Goal: Task Accomplishment & Management: Manage account settings

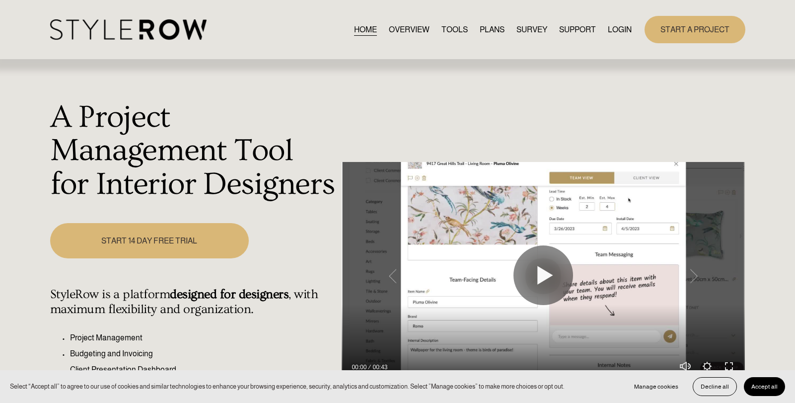
click at [625, 28] on link "LOGIN" at bounding box center [620, 29] width 24 height 13
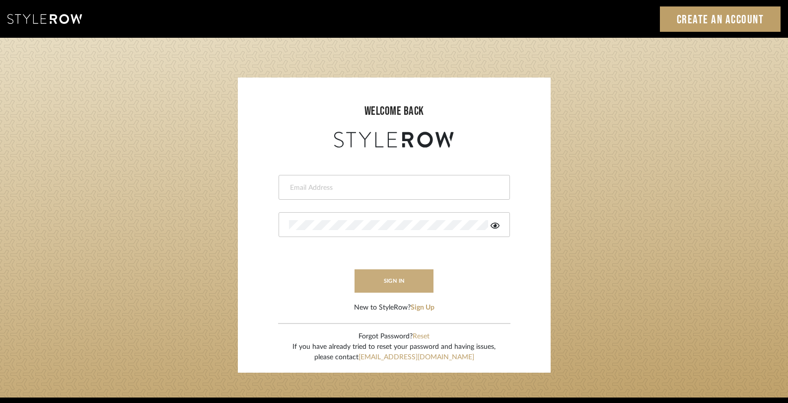
type input "gina.taterus@alairhomes.com"
click at [418, 276] on button "sign in" at bounding box center [394, 280] width 79 height 23
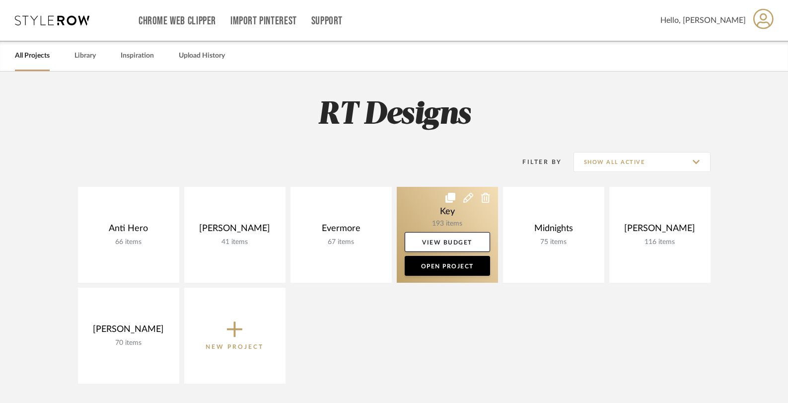
click at [448, 207] on link at bounding box center [447, 235] width 101 height 96
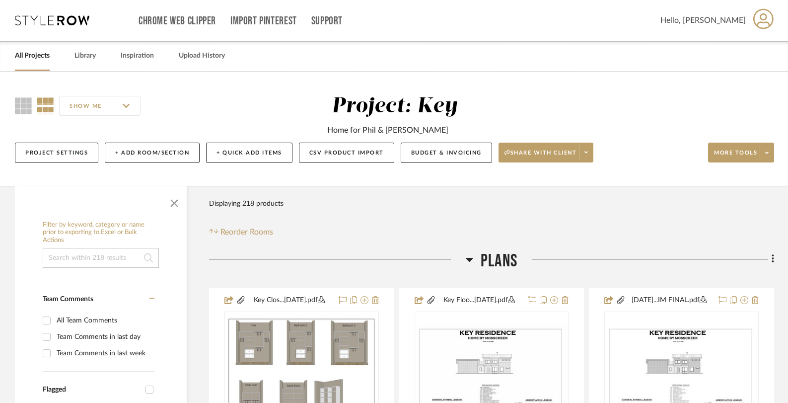
click at [468, 259] on icon at bounding box center [470, 260] width 7 height 4
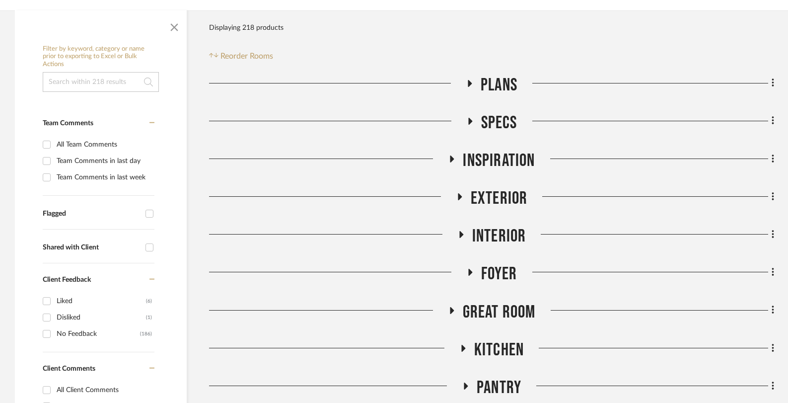
scroll to position [195, 0]
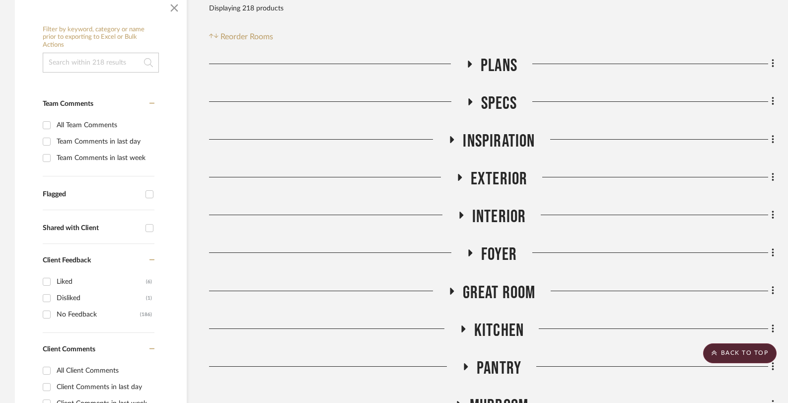
click at [462, 213] on icon at bounding box center [462, 215] width 4 height 7
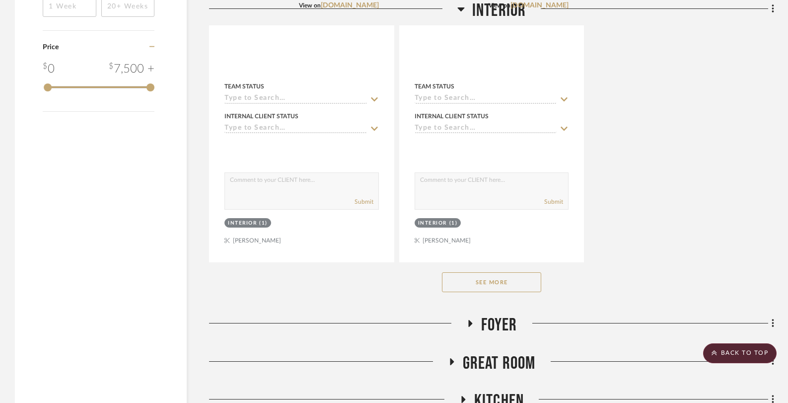
scroll to position [1545, 0]
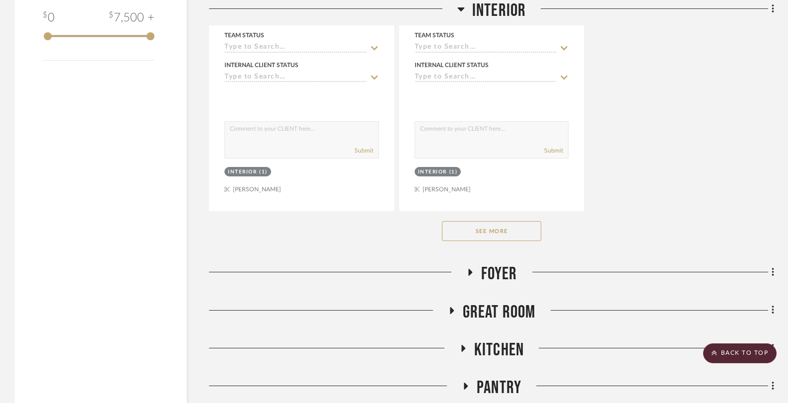
click at [484, 236] on button "See More" at bounding box center [491, 231] width 99 height 20
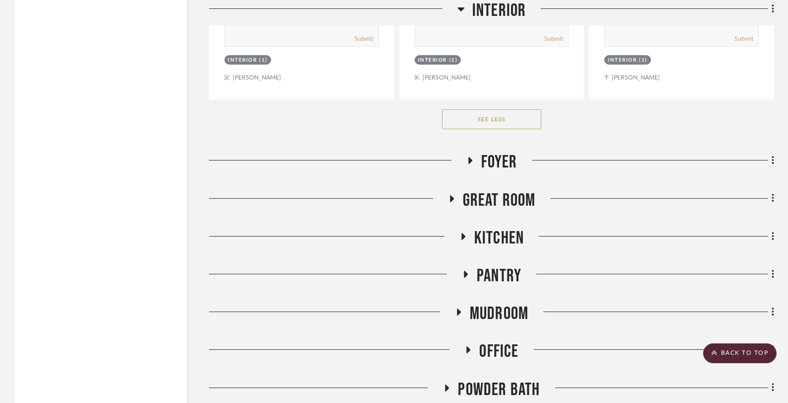
scroll to position [2666, 0]
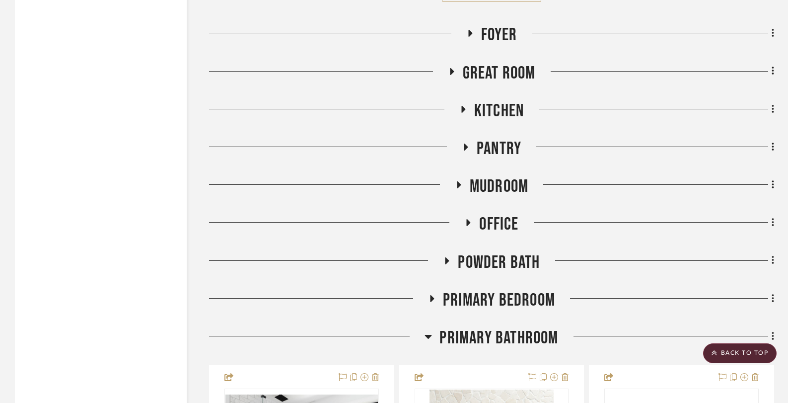
click at [474, 33] on icon at bounding box center [470, 33] width 12 height 7
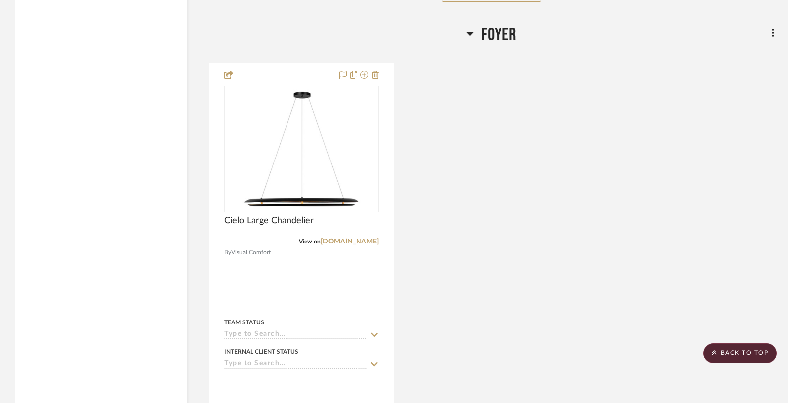
click at [470, 32] on icon at bounding box center [470, 34] width 7 height 4
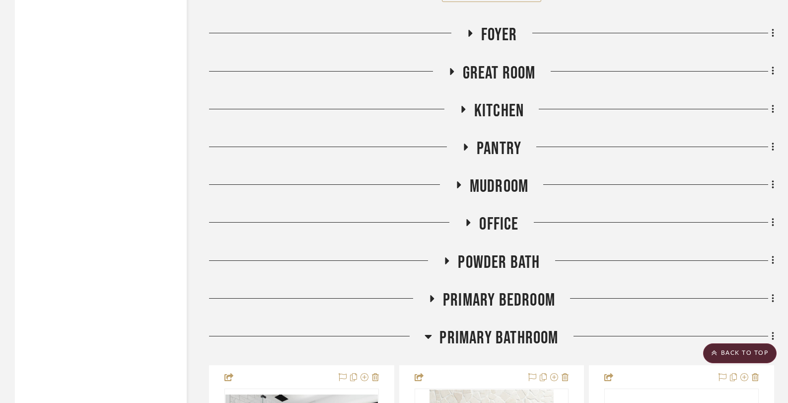
click at [450, 71] on icon at bounding box center [452, 71] width 4 height 7
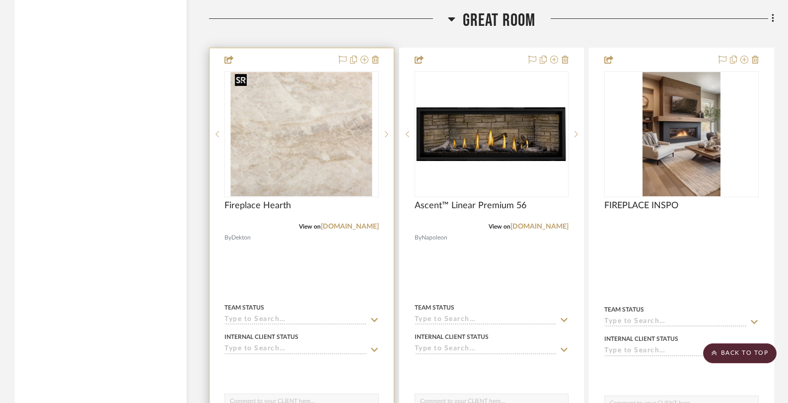
scroll to position [2723, 0]
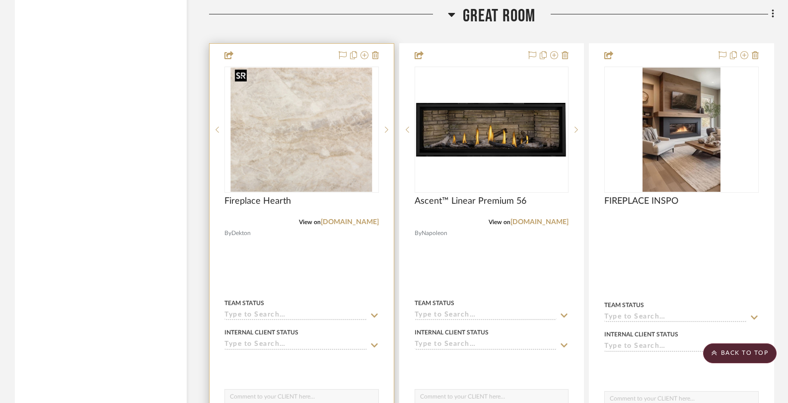
click at [315, 113] on img "0" at bounding box center [302, 130] width 142 height 124
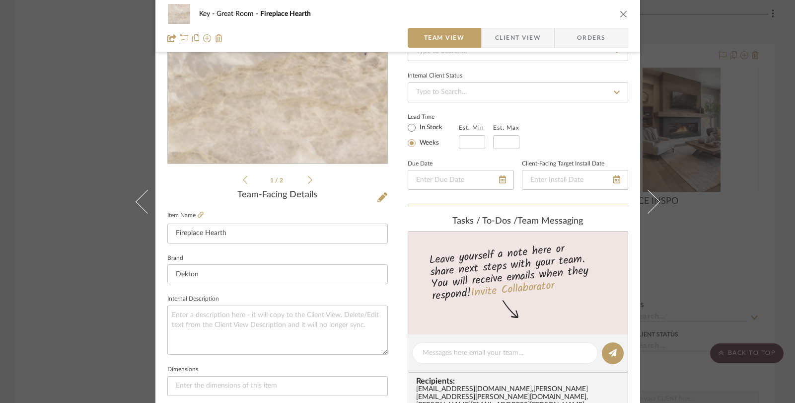
scroll to position [178, 0]
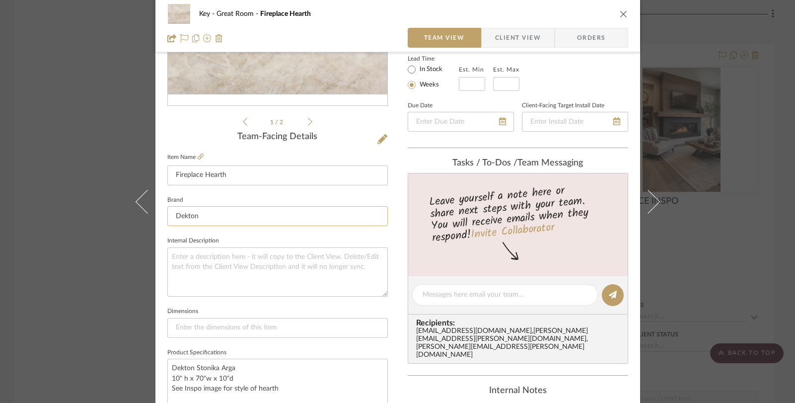
click at [237, 212] on input "Dekton" at bounding box center [277, 216] width 221 height 20
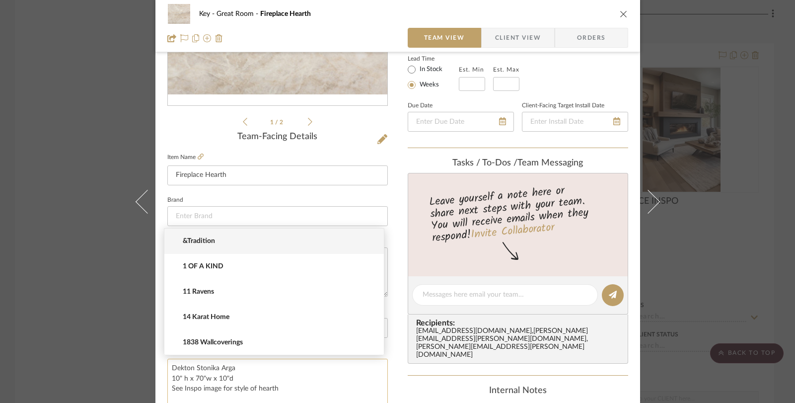
click at [295, 383] on textarea "Dekton Stonika Arga 10" h x 70"w x 10"d See Inspo image for style of hearth" at bounding box center [277, 383] width 221 height 49
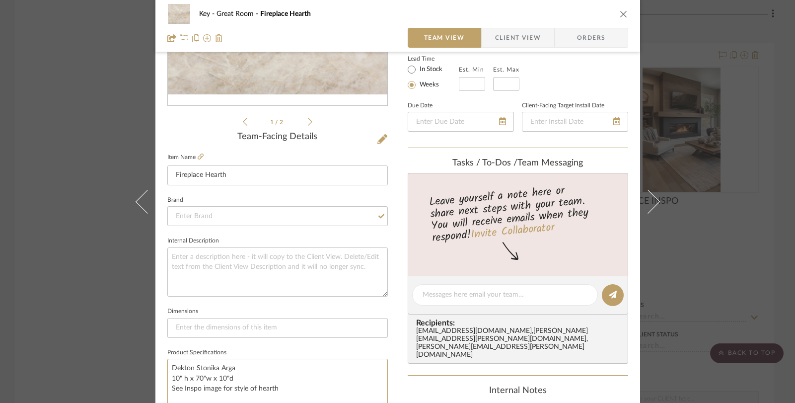
drag, startPoint x: 259, startPoint y: 374, endPoint x: 253, endPoint y: 356, distance: 18.9
click at [253, 356] on fieldset "Product Specifications Dekton Stonika Arga 10" h x 70"w x 10"d See Inspo image …" at bounding box center [277, 377] width 221 height 63
drag, startPoint x: 236, startPoint y: 366, endPoint x: 162, endPoint y: 362, distance: 73.6
click at [162, 362] on div "Key Great Room Fireplace Hearth Team View Client View Orders 1 / 2 Team-Facing …" at bounding box center [398, 288] width 485 height 918
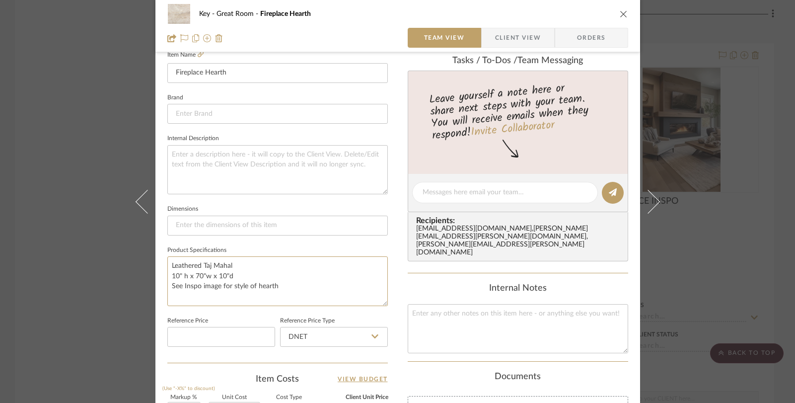
scroll to position [301, 0]
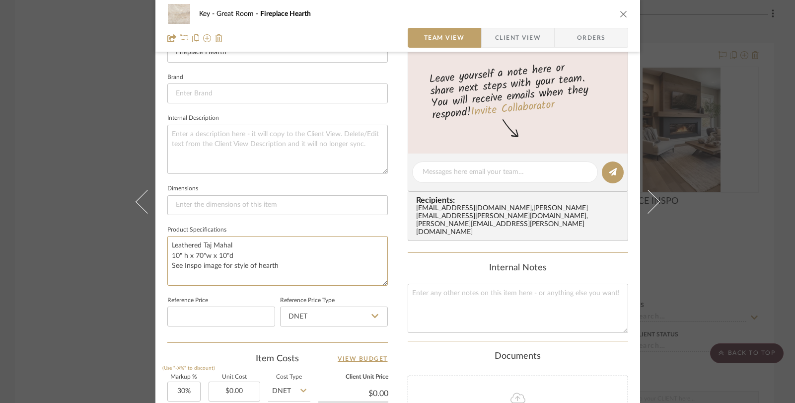
type textarea "Leathered Taj Mahal 10" h x 70"w x 10"d See Inspo image for style of hearth"
click at [116, 264] on div "Key Great Room Fireplace Hearth Team View Client View Orders 1 / 2 Team-Facing …" at bounding box center [397, 201] width 795 height 403
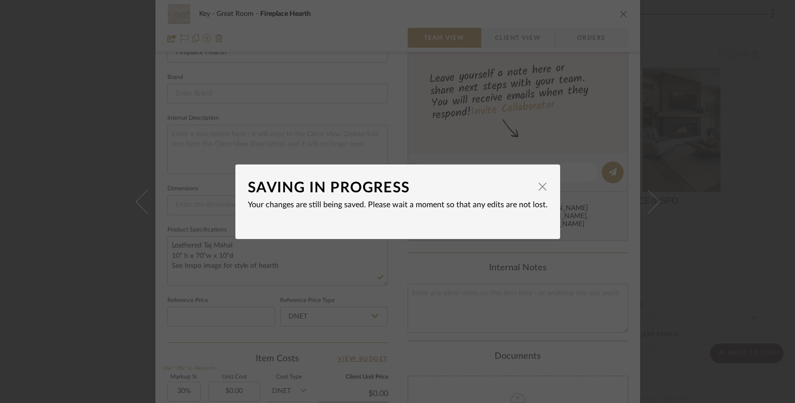
click at [116, 265] on div "SAVING IN PROGRESS × Your changes are still being saved. Please wait a moment s…" at bounding box center [397, 201] width 795 height 403
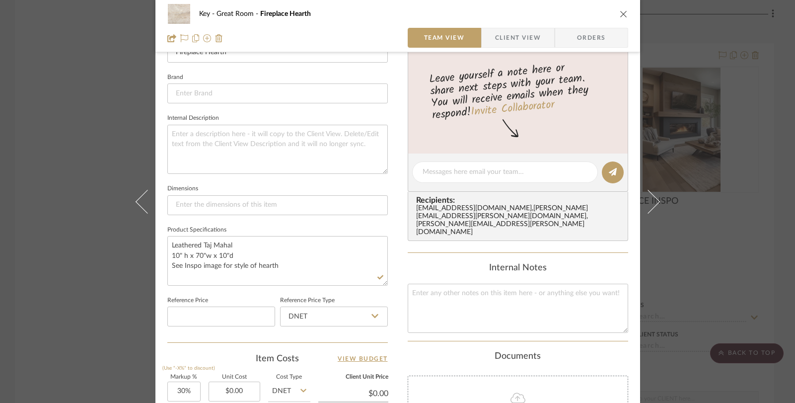
click at [116, 265] on div "Key Great Room Fireplace Hearth Team View Client View Orders 1 / 2 Team-Facing …" at bounding box center [397, 201] width 795 height 403
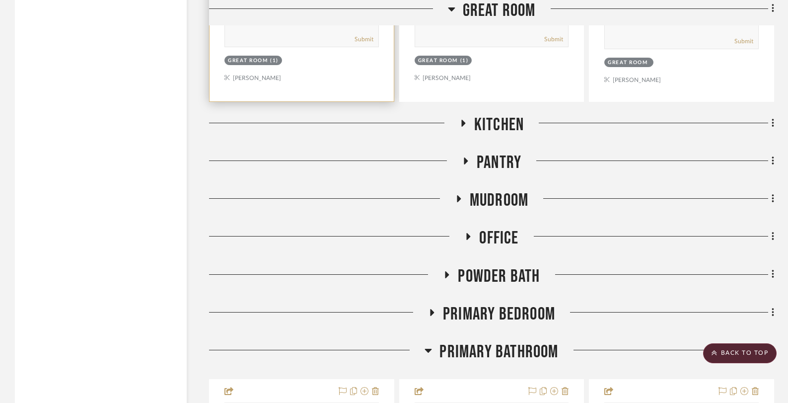
scroll to position [3111, 0]
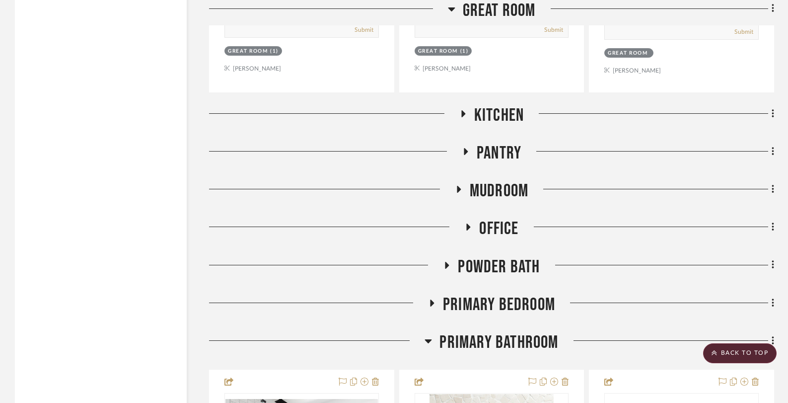
click at [463, 110] on icon at bounding box center [464, 113] width 4 height 7
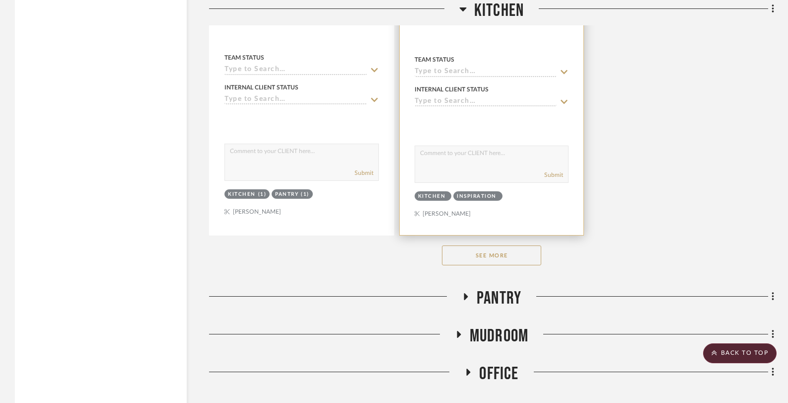
scroll to position [4376, 0]
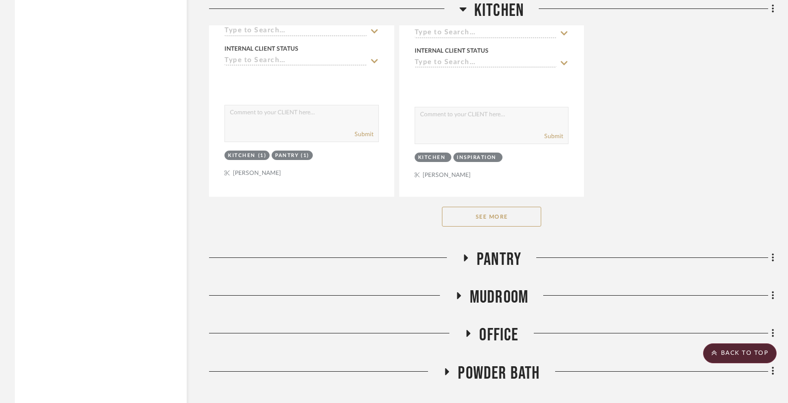
click at [478, 215] on button "See More" at bounding box center [491, 217] width 99 height 20
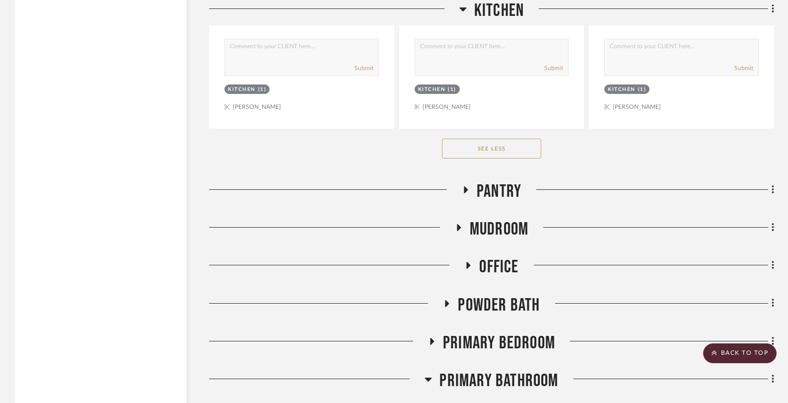
scroll to position [5756, 0]
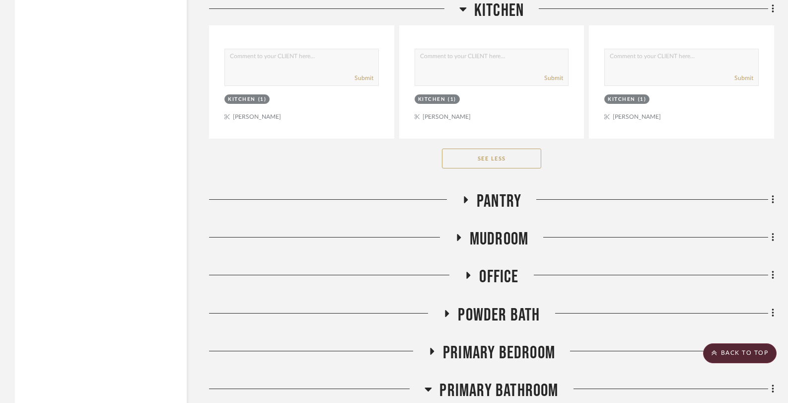
click at [486, 154] on button "See Less" at bounding box center [491, 159] width 99 height 20
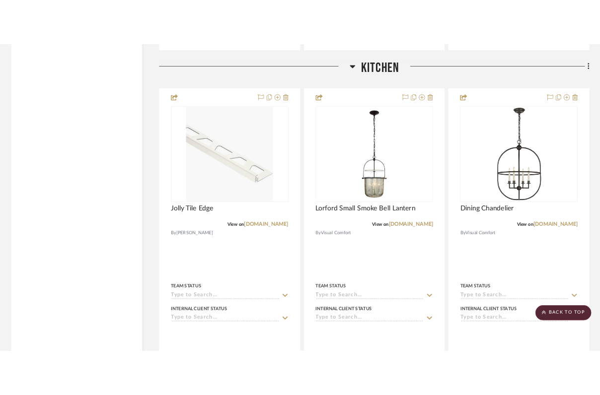
scroll to position [3039, 0]
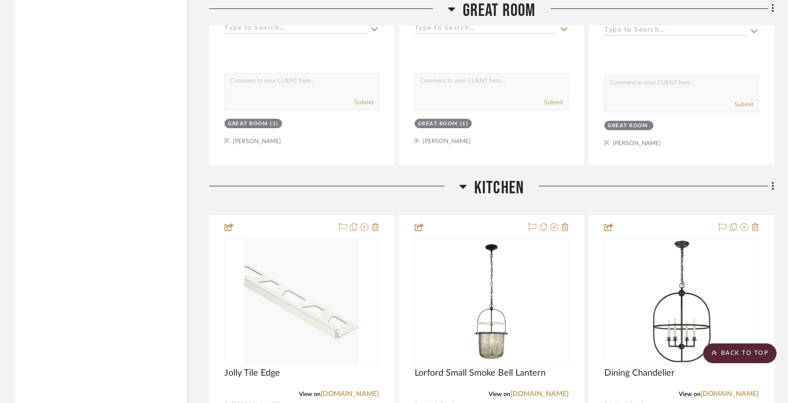
click at [464, 180] on icon at bounding box center [463, 186] width 7 height 12
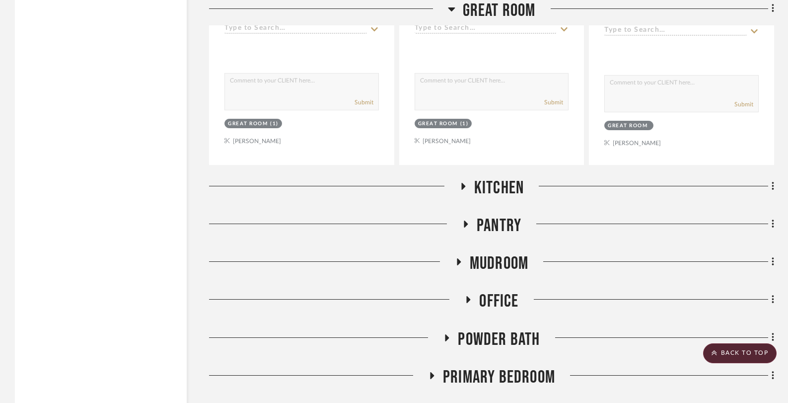
click at [451, 6] on icon at bounding box center [451, 9] width 7 height 12
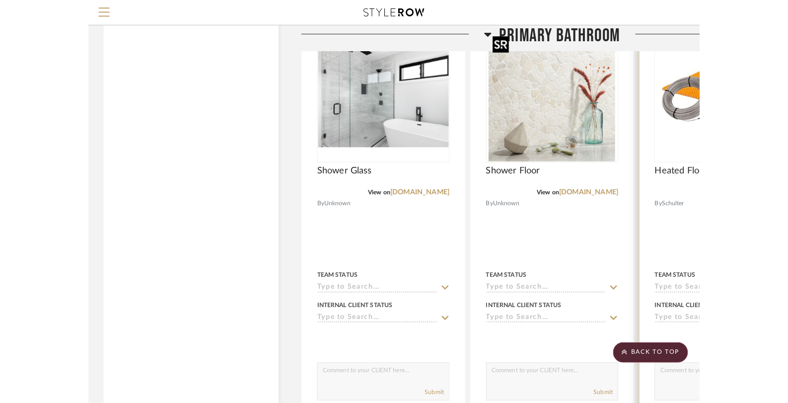
scroll to position [2946, 0]
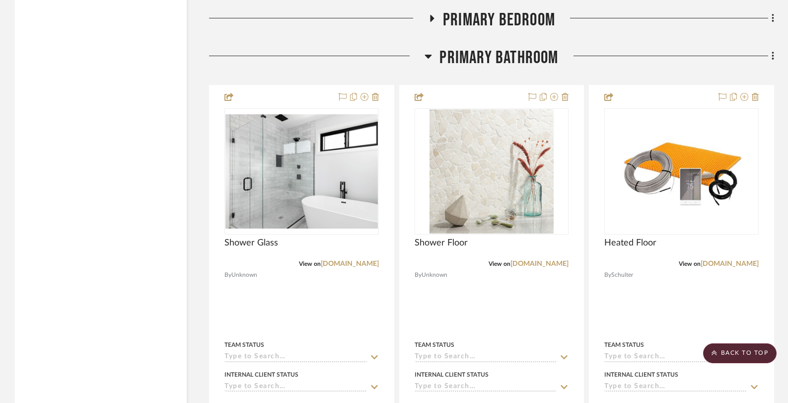
click at [435, 54] on h3 "Primary Bathroom" at bounding box center [492, 57] width 134 height 21
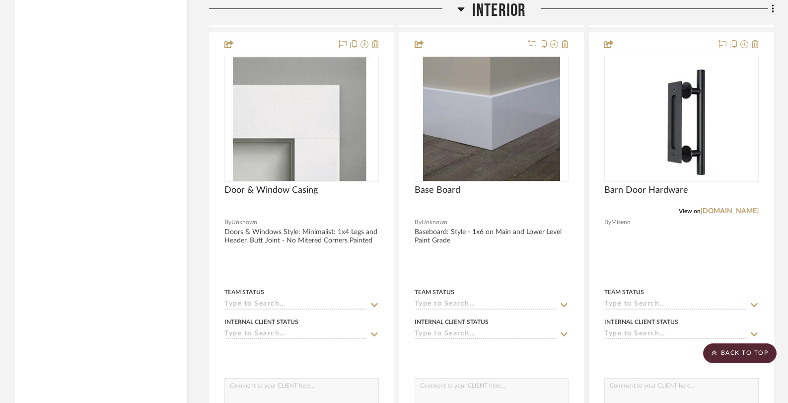
scroll to position [1724, 0]
